Goal: Information Seeking & Learning: Learn about a topic

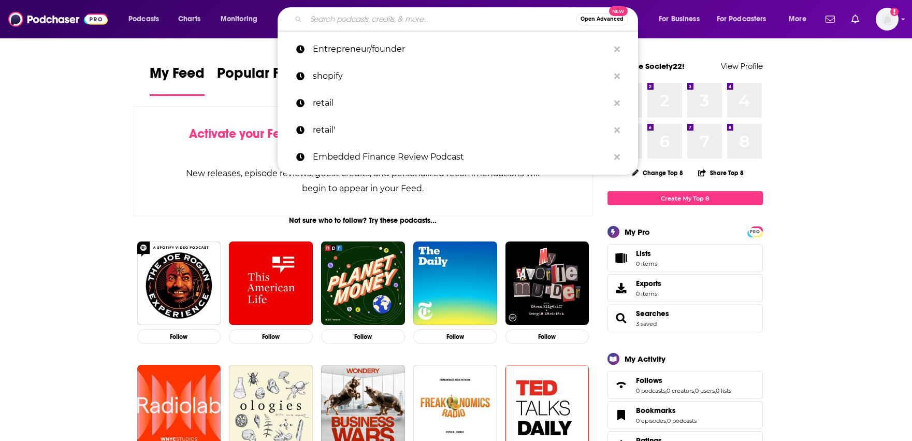
click at [502, 21] on input "Search podcasts, credits, & more..." at bounding box center [441, 19] width 270 height 17
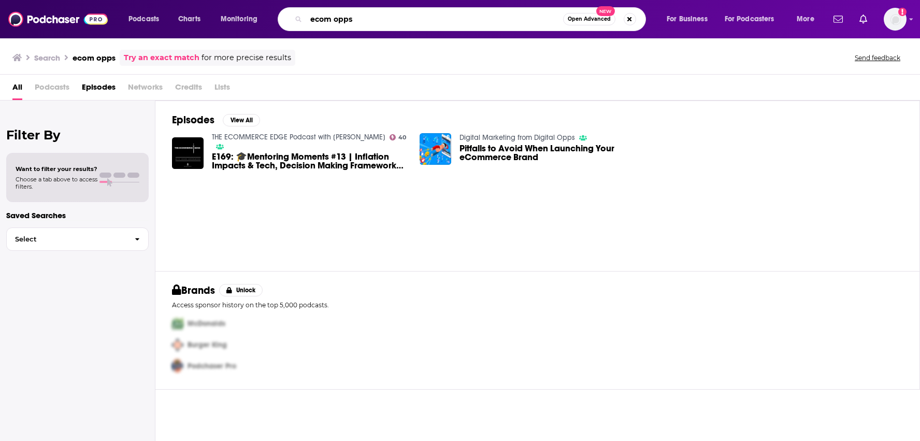
click at [331, 18] on input "ecom opps" at bounding box center [434, 19] width 257 height 17
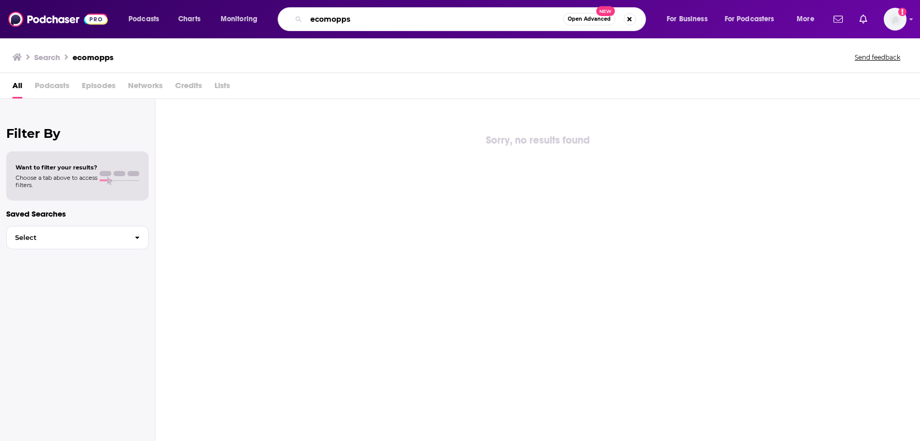
click at [346, 21] on input "ecomopps" at bounding box center [434, 19] width 257 height 17
type input "ecomops"
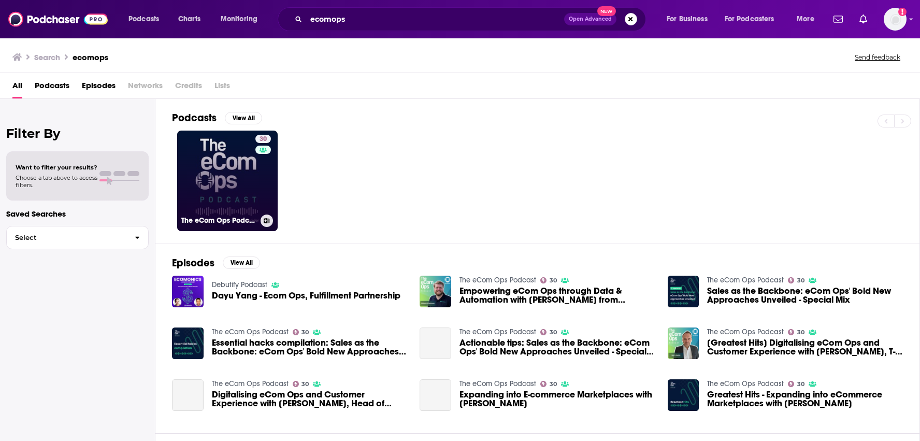
click at [223, 167] on link "30 The eCom Ops Podcast" at bounding box center [227, 180] width 100 height 100
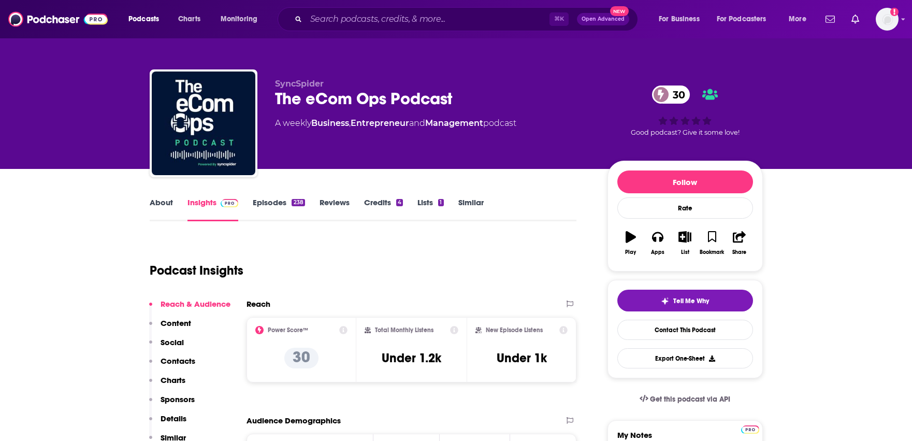
click at [163, 203] on link "About" at bounding box center [161, 209] width 23 height 24
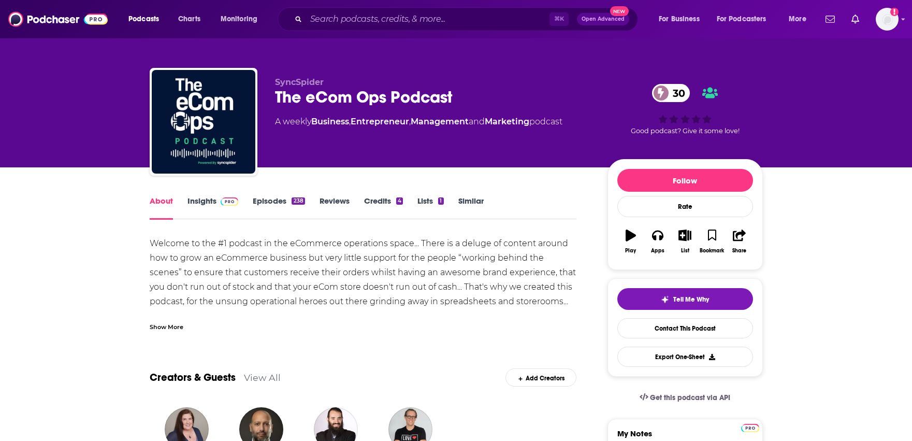
scroll to position [91, 0]
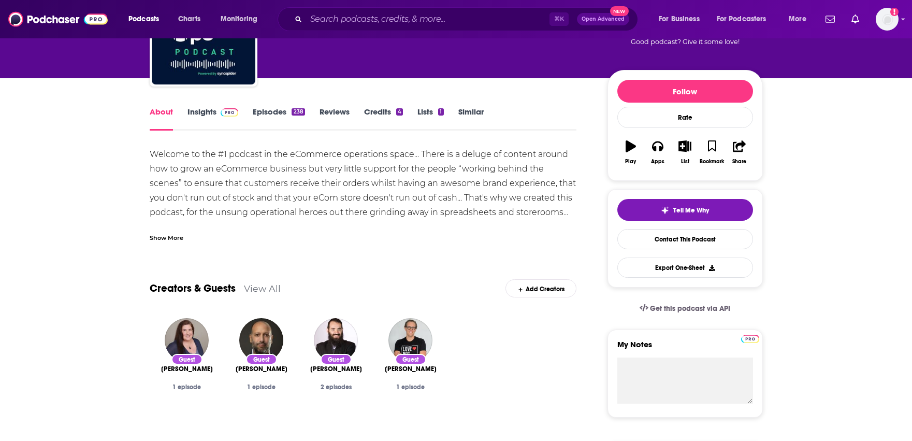
click at [173, 238] on div "Show More" at bounding box center [167, 237] width 34 height 10
